Goal: Transaction & Acquisition: Book appointment/travel/reservation

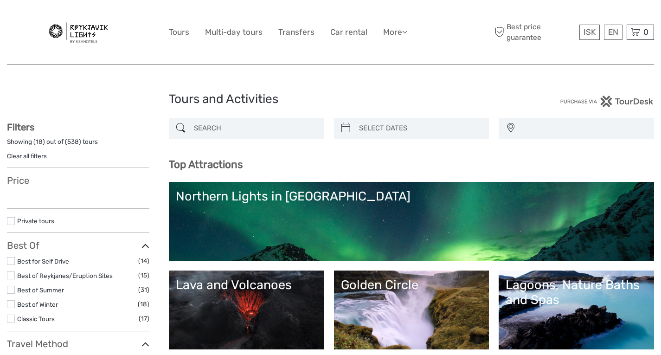
select select
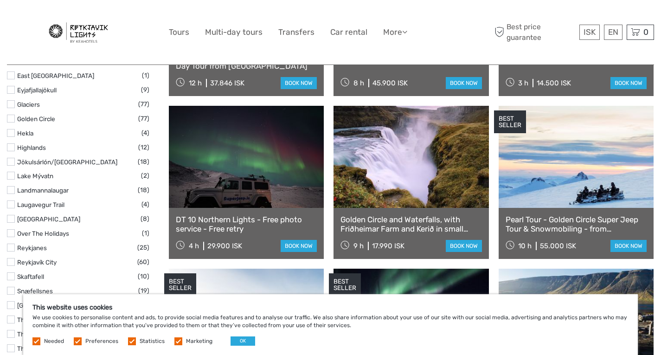
scroll to position [459, 0]
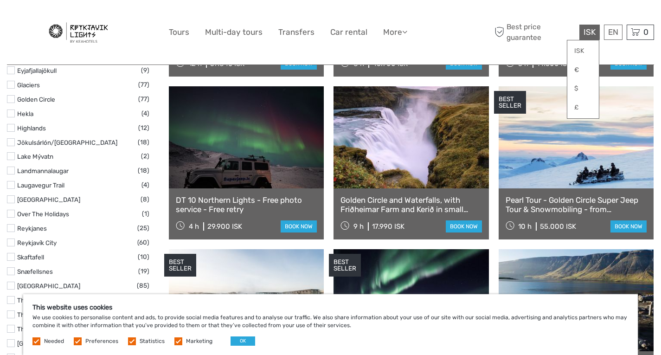
click at [589, 32] on span "ISK" at bounding box center [589, 31] width 12 height 9
click at [577, 93] on link "$" at bounding box center [583, 88] width 32 height 17
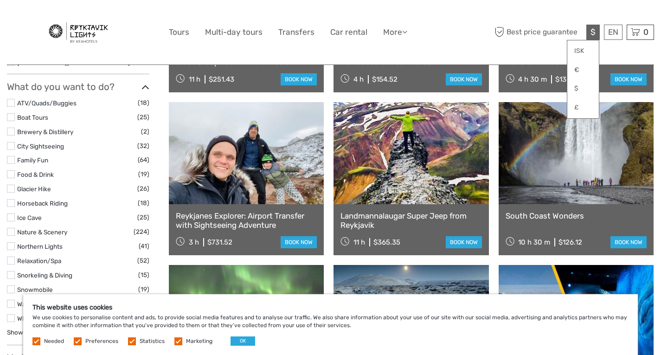
scroll to position [765, 0]
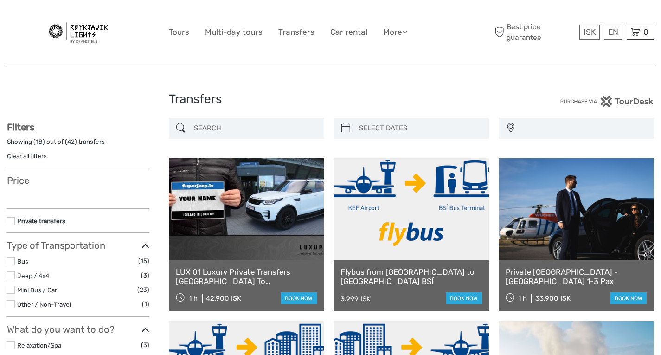
select select
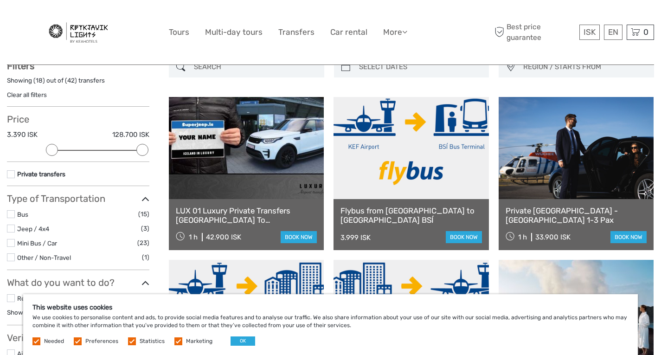
scroll to position [62, 0]
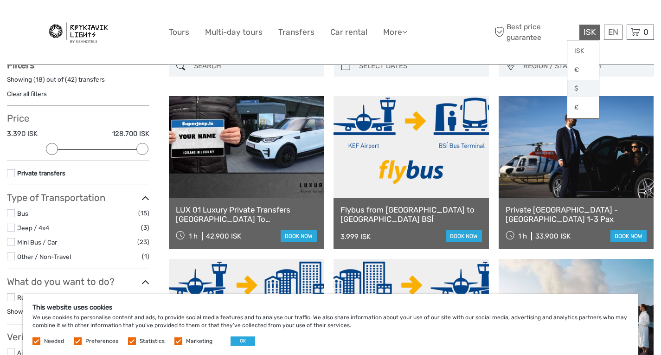
click at [581, 89] on link "$" at bounding box center [583, 88] width 32 height 17
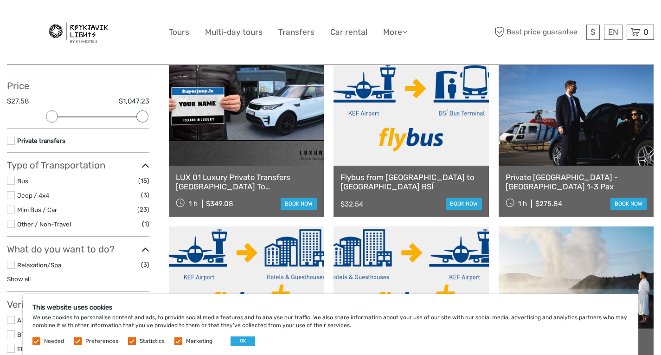
scroll to position [102, 0]
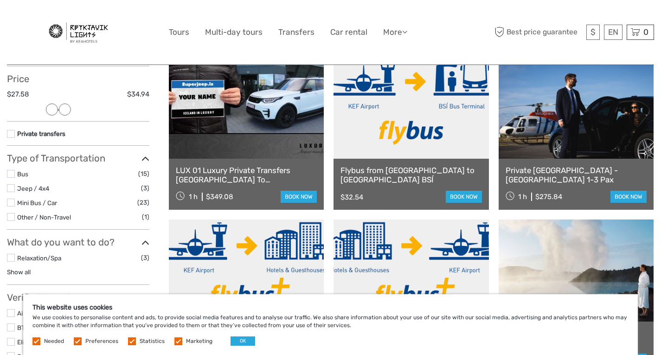
drag, startPoint x: 143, startPoint y: 107, endPoint x: 64, endPoint y: 111, distance: 78.9
click at [64, 111] on div at bounding box center [65, 109] width 12 height 12
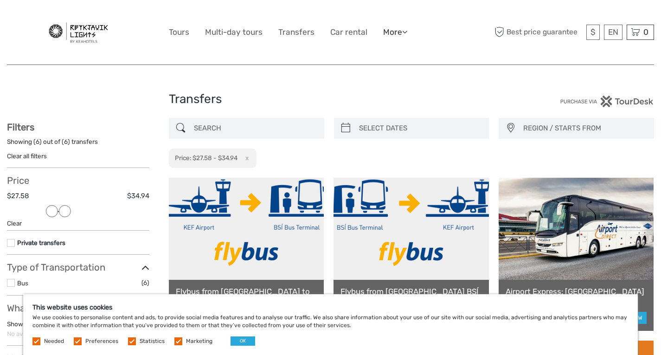
click at [392, 26] on link "More" at bounding box center [395, 32] width 24 height 13
click at [385, 92] on link "Back to Hotel" at bounding box center [379, 92] width 56 height 18
click at [225, 33] on link "Multi-day tours" at bounding box center [233, 32] width 57 height 13
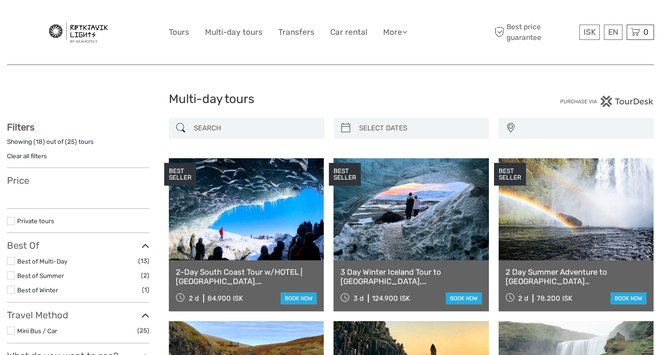
select select
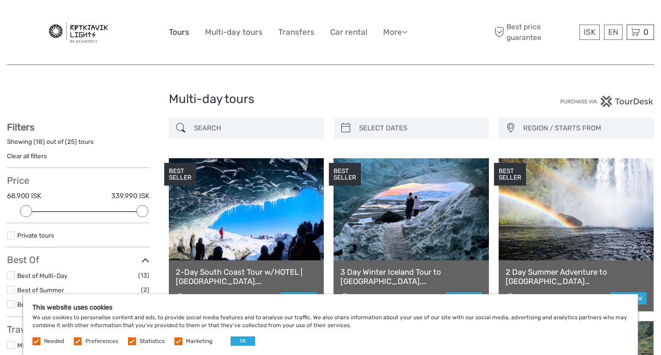
click at [179, 32] on link "Tours" at bounding box center [179, 32] width 20 height 13
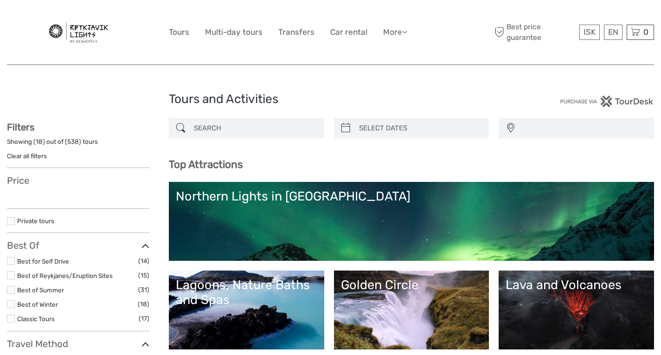
select select
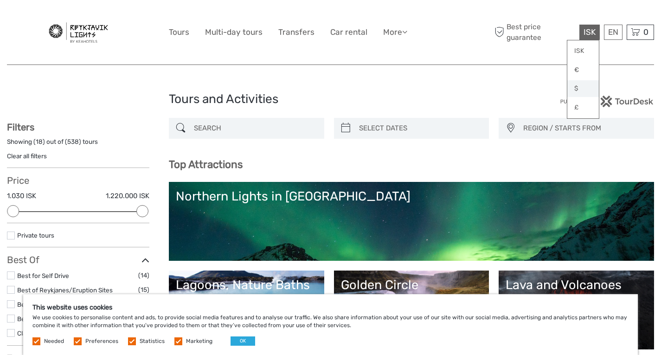
click at [580, 84] on link "$" at bounding box center [583, 88] width 32 height 17
click at [548, 128] on span "REGION / STARTS FROM" at bounding box center [584, 128] width 130 height 15
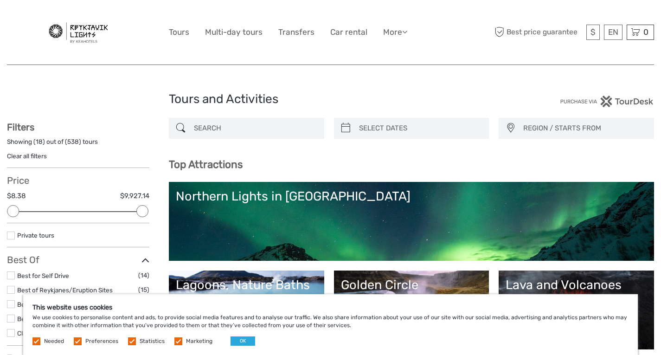
type input "04/09/2025"
click at [407, 128] on input "search" at bounding box center [419, 128] width 129 height 16
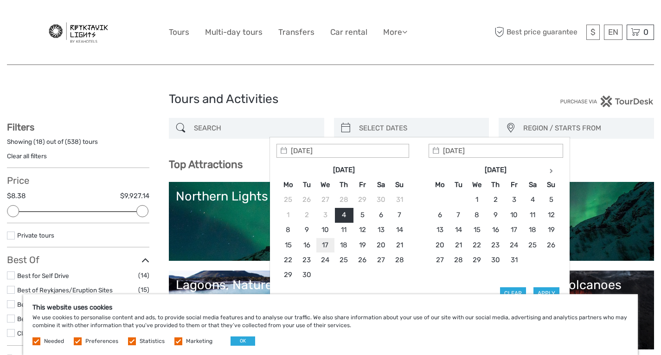
type input "17/09/2025"
type input "19/09/2025"
type input "17/09/2025"
click at [540, 288] on button "Apply" at bounding box center [546, 293] width 26 height 12
type input "17/09/2025 - 19/09/2025"
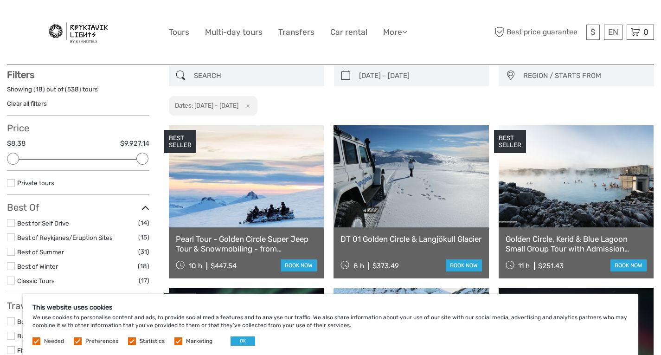
scroll to position [52, 0]
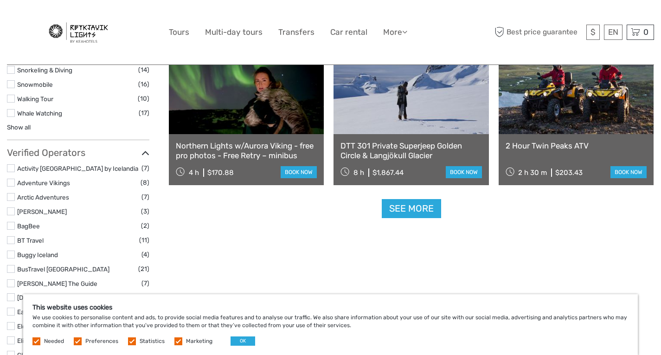
scroll to position [962, 0]
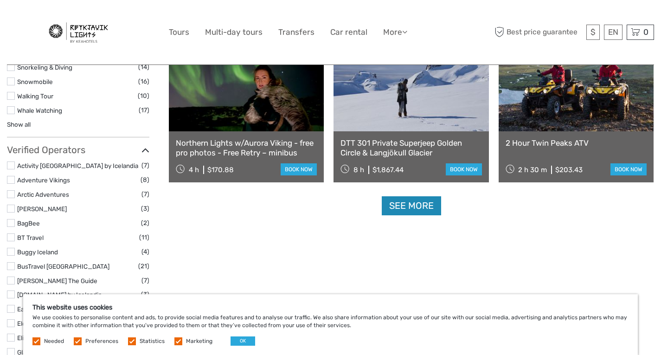
click at [438, 210] on link "See more" at bounding box center [411, 205] width 59 height 19
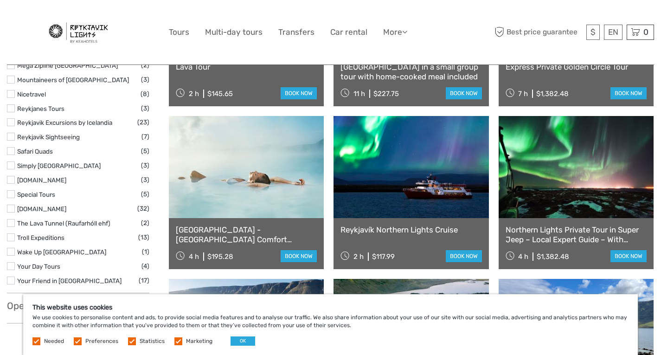
scroll to position [1381, 0]
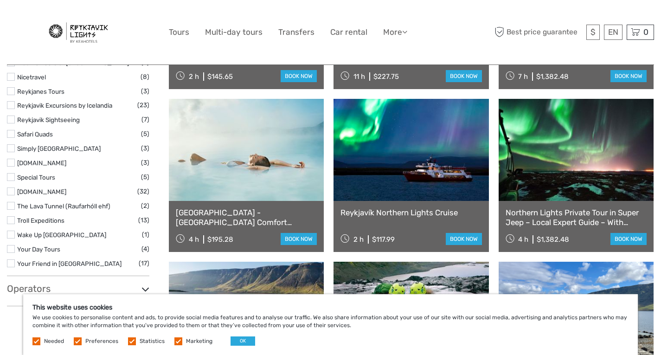
click at [272, 226] on link "[GEOGRAPHIC_DATA] - [GEOGRAPHIC_DATA] Comfort including admission" at bounding box center [246, 217] width 141 height 19
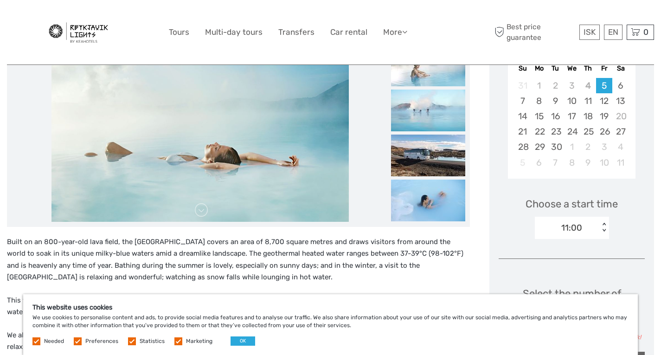
scroll to position [162, 0]
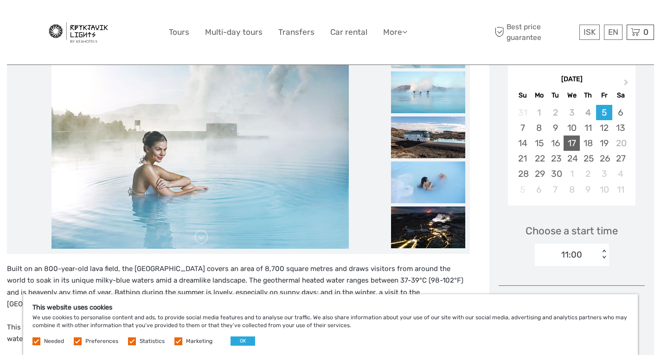
click at [574, 142] on div "17" at bounding box center [571, 142] width 16 height 15
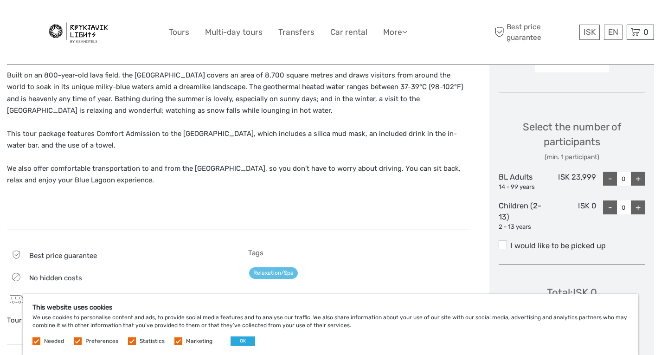
scroll to position [362, 0]
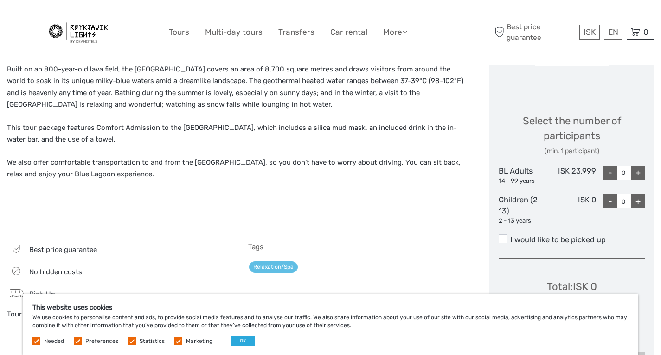
click at [636, 169] on div "+" at bounding box center [638, 173] width 14 height 14
type input "1"
click at [579, 90] on link "$" at bounding box center [583, 88] width 32 height 17
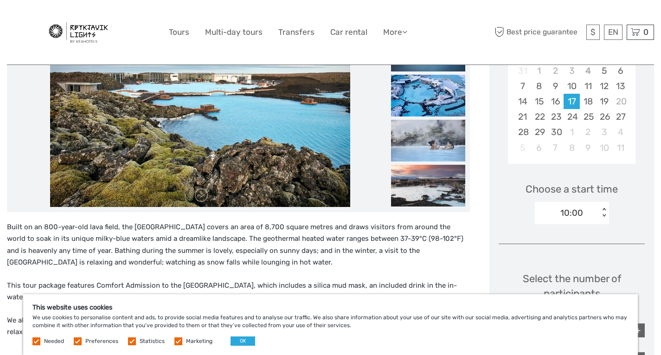
scroll to position [209, 0]
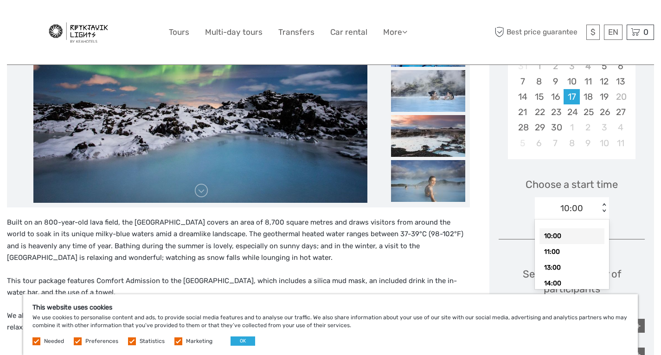
click at [603, 209] on div "< >" at bounding box center [604, 208] width 8 height 10
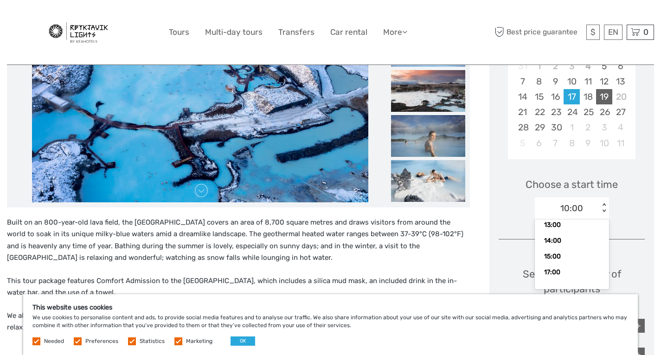
click at [604, 97] on div "19" at bounding box center [604, 96] width 16 height 15
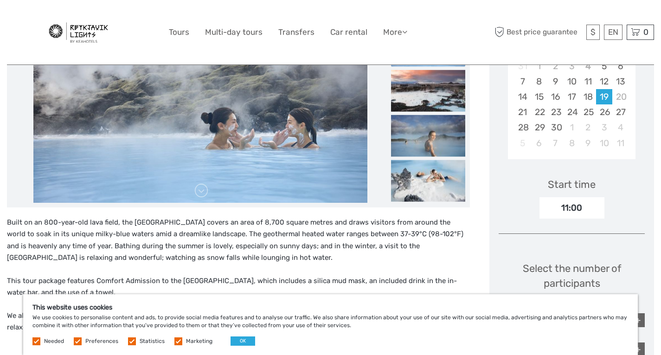
click at [583, 207] on div "11:00" at bounding box center [571, 207] width 65 height 21
click at [559, 210] on div "11:00" at bounding box center [571, 207] width 65 height 21
drag, startPoint x: 565, startPoint y: 209, endPoint x: 570, endPoint y: 207, distance: 5.4
click at [570, 207] on div "11:00" at bounding box center [571, 207] width 65 height 21
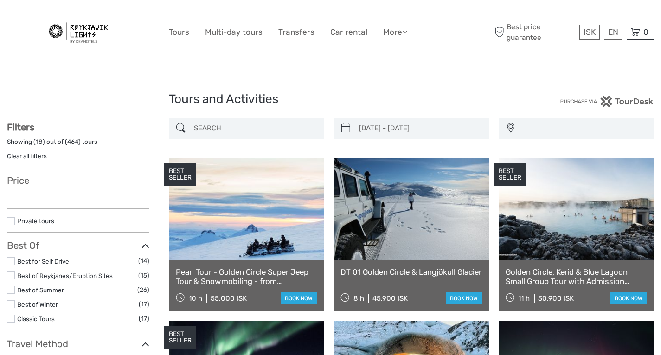
select select
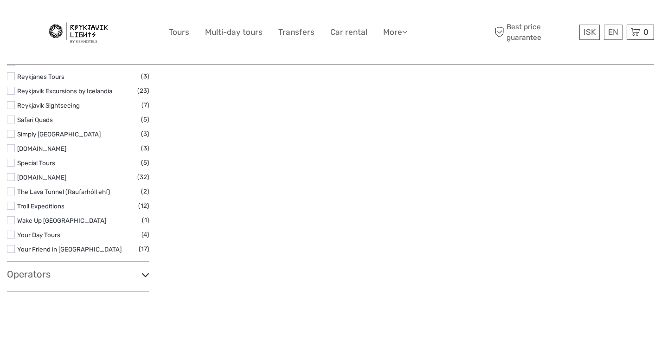
type input "16/09/2025 - 18/09/2025"
select select
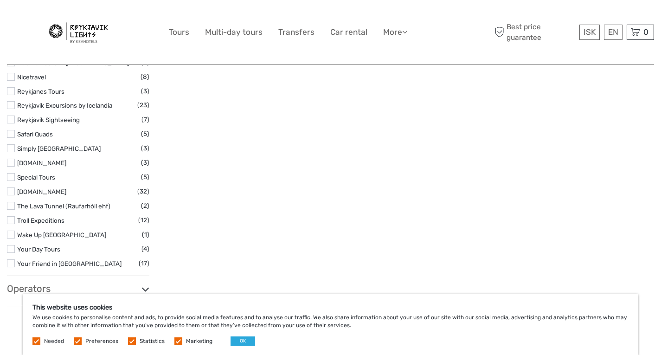
scroll to position [0, 0]
click at [172, 34] on link "Tours" at bounding box center [179, 32] width 20 height 13
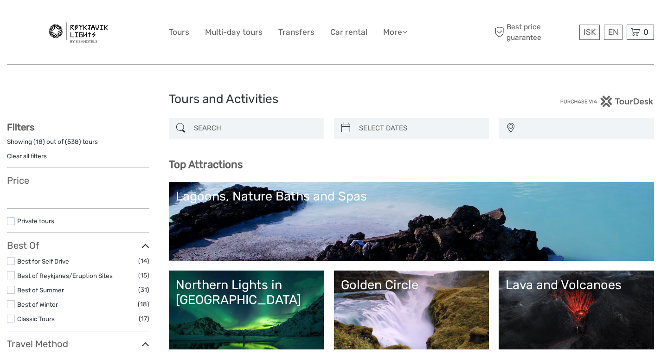
select select
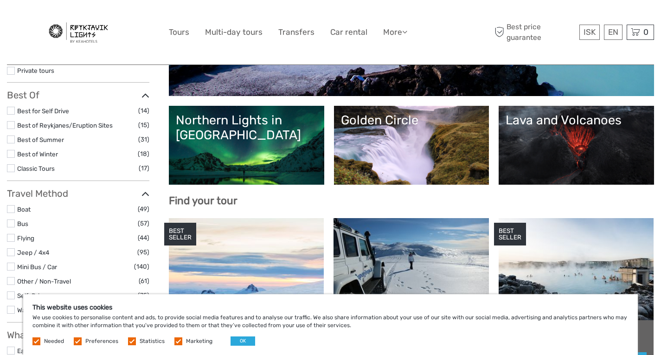
scroll to position [167, 0]
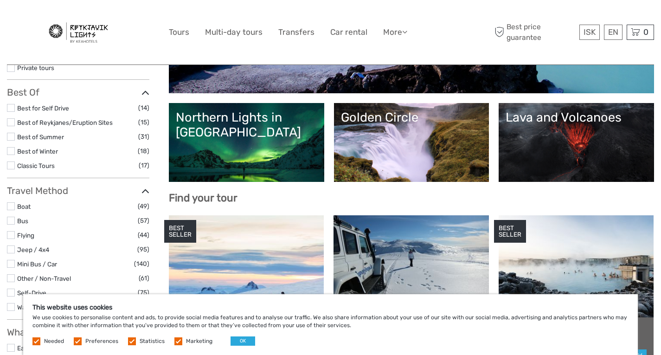
click at [248, 151] on link "Northern Lights in [GEOGRAPHIC_DATA]" at bounding box center [246, 142] width 141 height 65
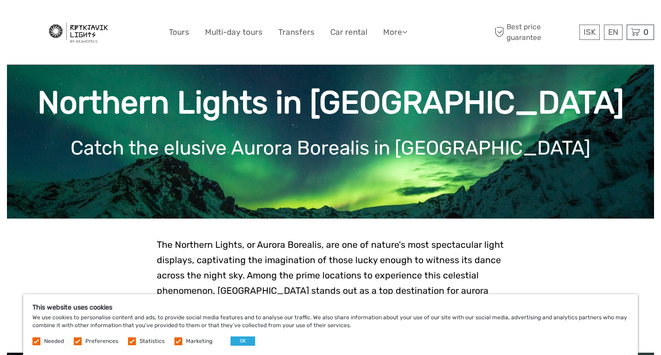
scroll to position [43, 0]
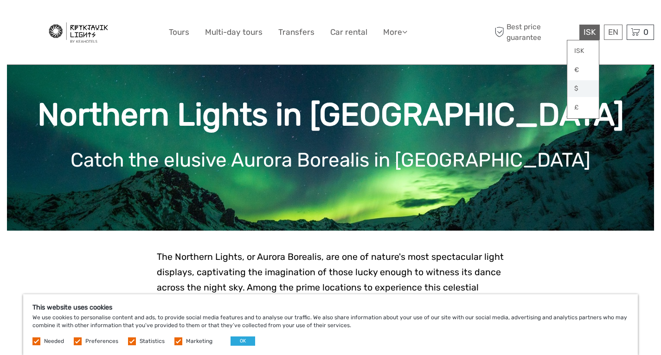
click at [579, 85] on link "$" at bounding box center [583, 88] width 32 height 17
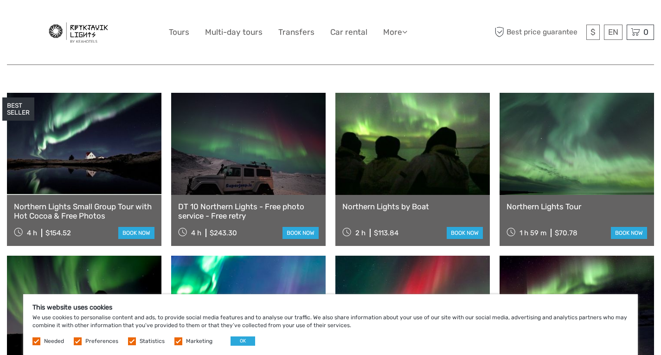
scroll to position [313, 0]
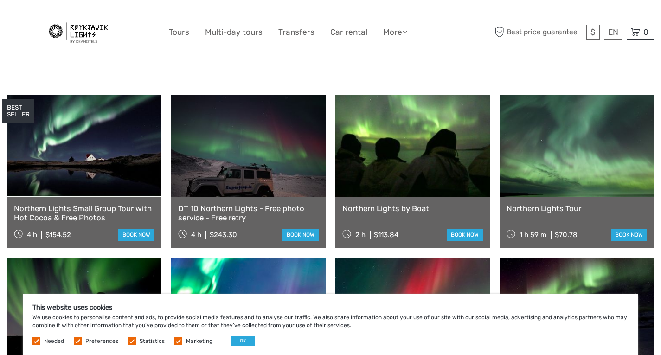
click at [86, 204] on link "Northern Lights Small Group Tour with Hot Cocoa & Free Photos" at bounding box center [84, 213] width 141 height 19
